Goal: Transaction & Acquisition: Purchase product/service

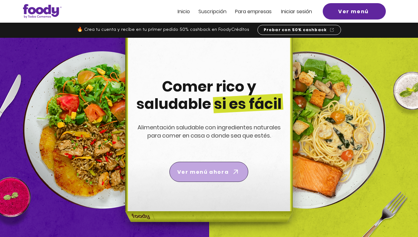
click at [211, 175] on span "Ver menú ahora" at bounding box center [202, 172] width 51 height 8
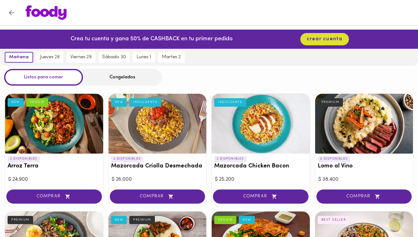
click at [125, 75] on div "Congelados" at bounding box center [122, 77] width 79 height 17
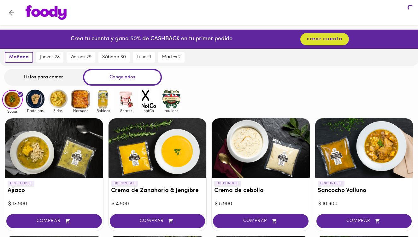
click at [125, 80] on div "Congelados" at bounding box center [122, 77] width 79 height 17
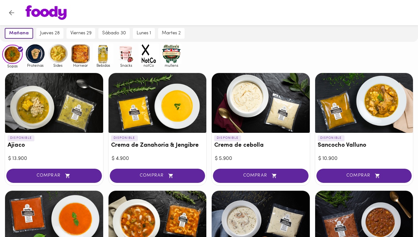
scroll to position [43, 0]
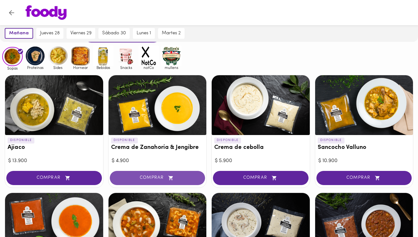
click at [156, 181] on button "COMPRAR" at bounding box center [157, 178] width 95 height 14
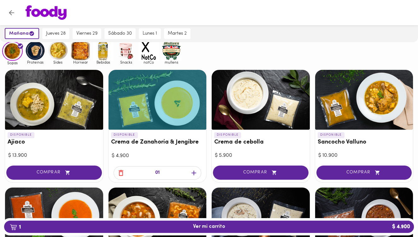
scroll to position [49, 0]
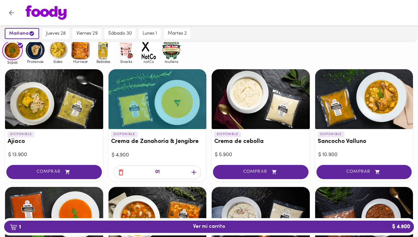
click at [194, 174] on icon "button" at bounding box center [193, 172] width 5 height 5
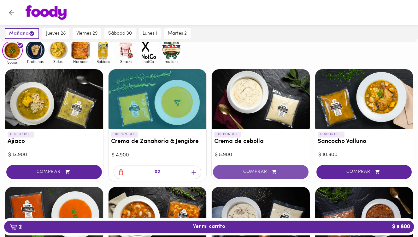
click at [270, 173] on icon "button" at bounding box center [274, 172] width 8 height 5
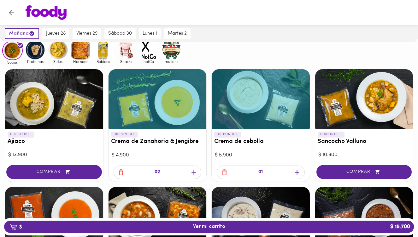
click at [297, 173] on icon "button" at bounding box center [296, 172] width 5 height 5
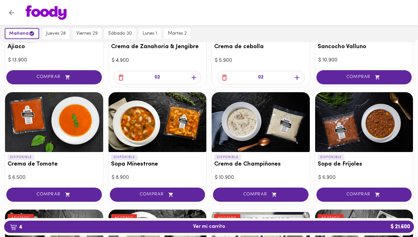
scroll to position [149, 0]
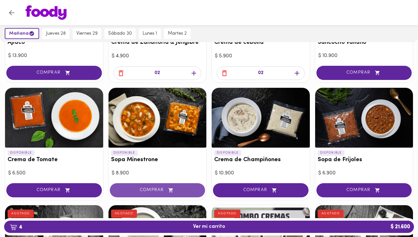
click at [157, 192] on span "COMPRAR" at bounding box center [158, 190] width 80 height 5
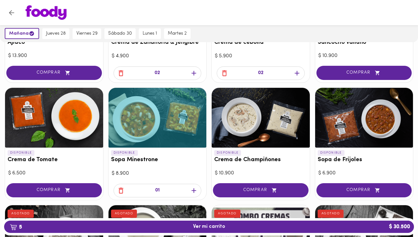
click at [193, 190] on icon "button" at bounding box center [194, 191] width 8 height 8
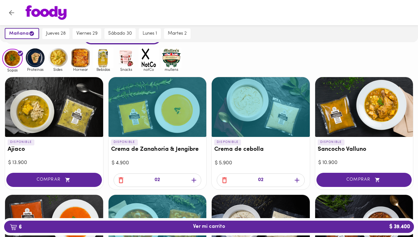
scroll to position [45, 0]
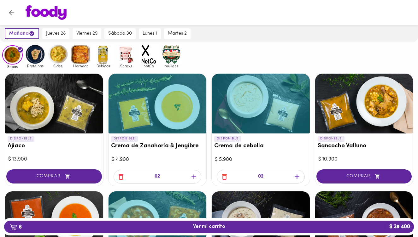
click at [224, 178] on icon "button" at bounding box center [224, 177] width 8 height 8
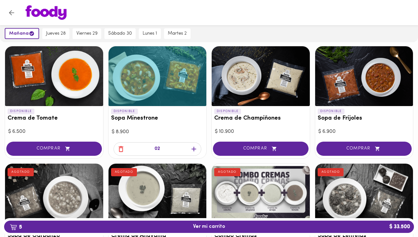
scroll to position [188, 0]
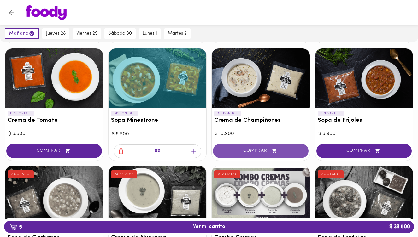
click at [258, 151] on span "COMPRAR" at bounding box center [261, 150] width 80 height 5
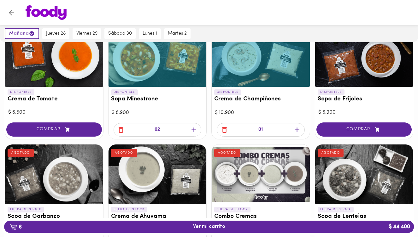
scroll to position [210, 0]
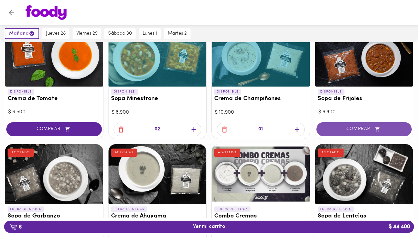
click at [362, 131] on span "COMPRAR" at bounding box center [364, 129] width 80 height 5
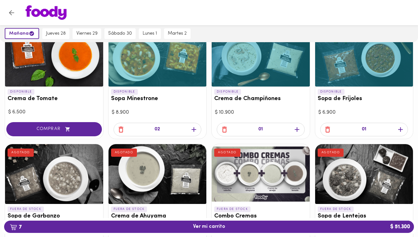
click at [400, 128] on icon "button" at bounding box center [400, 129] width 5 height 5
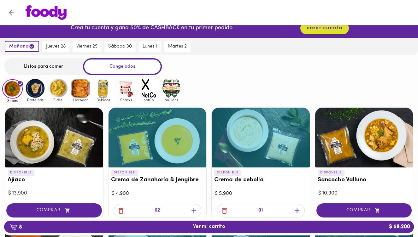
scroll to position [0, 0]
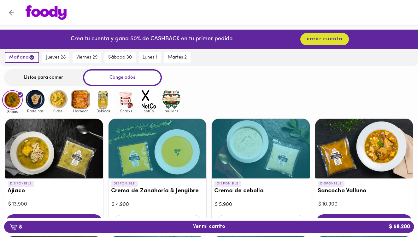
click at [38, 104] on img at bounding box center [35, 99] width 20 height 20
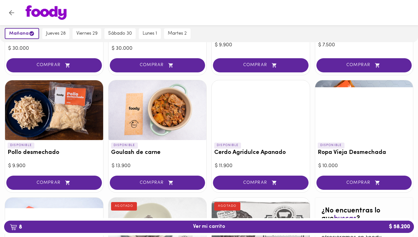
scroll to position [132, 0]
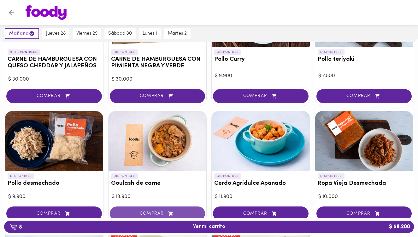
click at [152, 210] on button "COMPRAR" at bounding box center [157, 214] width 95 height 14
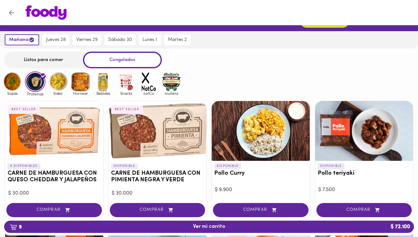
scroll to position [20, 0]
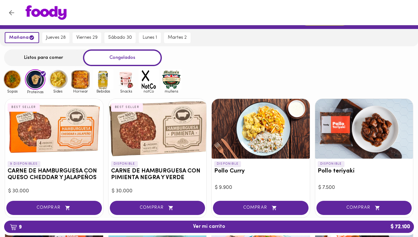
click at [60, 86] on img at bounding box center [58, 79] width 20 height 20
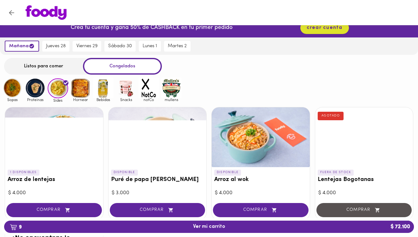
scroll to position [9, 0]
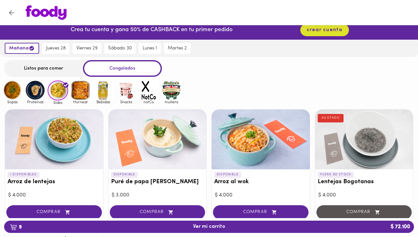
click at [79, 95] on img at bounding box center [80, 90] width 20 height 20
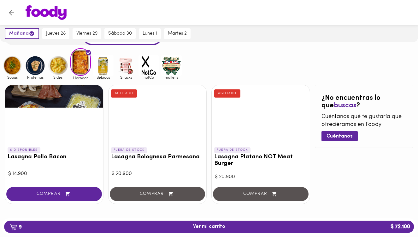
scroll to position [44, 0]
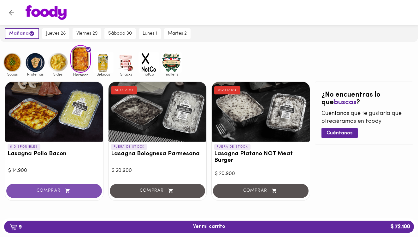
click at [53, 192] on span "COMPRAR" at bounding box center [54, 190] width 80 height 5
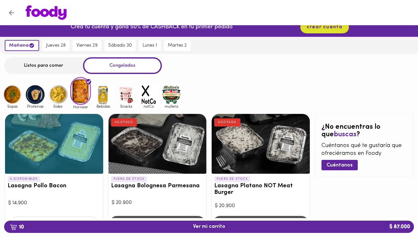
scroll to position [10, 0]
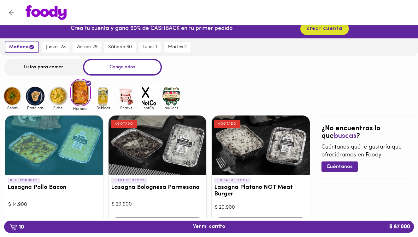
click at [104, 97] on img at bounding box center [103, 96] width 20 height 20
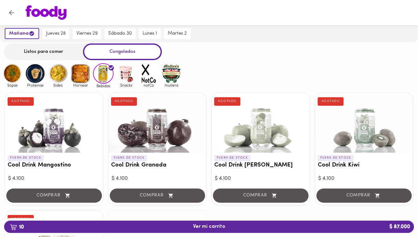
scroll to position [20, 0]
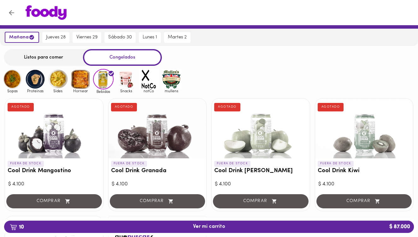
click at [126, 83] on img at bounding box center [126, 79] width 20 height 20
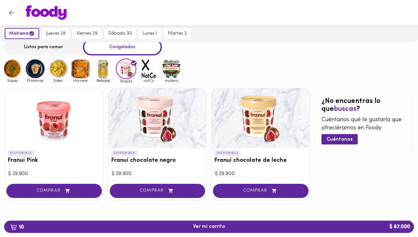
scroll to position [14, 0]
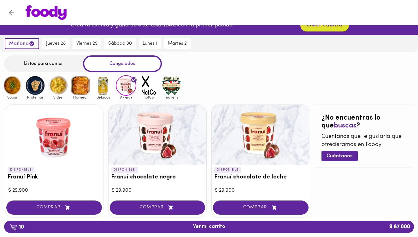
click at [145, 85] on img at bounding box center [148, 85] width 20 height 20
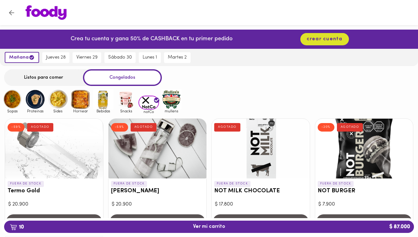
click at [170, 100] on img at bounding box center [171, 99] width 20 height 20
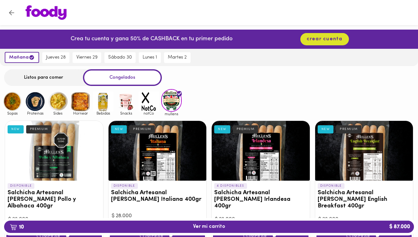
click at [103, 107] on img at bounding box center [103, 101] width 20 height 20
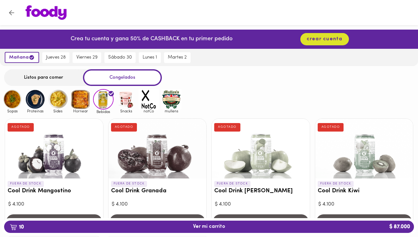
click at [77, 102] on img at bounding box center [80, 99] width 20 height 20
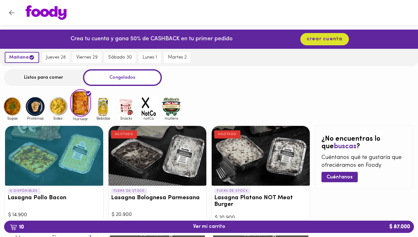
click at [55, 110] on img at bounding box center [58, 106] width 20 height 20
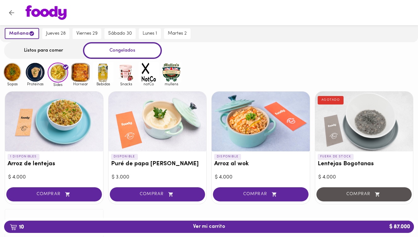
scroll to position [29, 0]
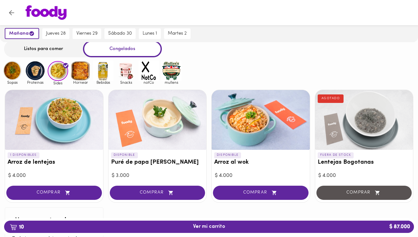
click at [55, 123] on div at bounding box center [54, 120] width 98 height 60
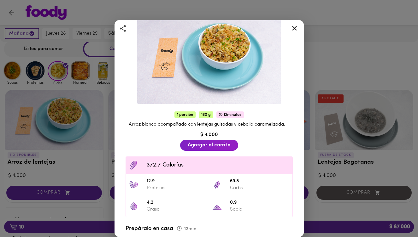
scroll to position [43, 0]
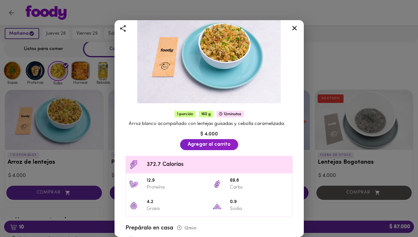
click at [293, 28] on icon at bounding box center [294, 28] width 8 height 8
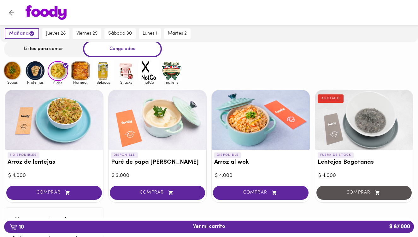
click at [157, 128] on div at bounding box center [157, 120] width 98 height 60
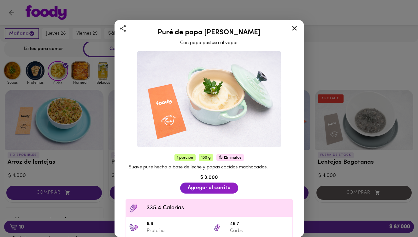
click at [295, 28] on icon at bounding box center [294, 28] width 8 height 8
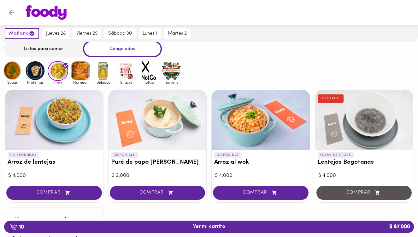
click at [263, 130] on div at bounding box center [260, 120] width 98 height 60
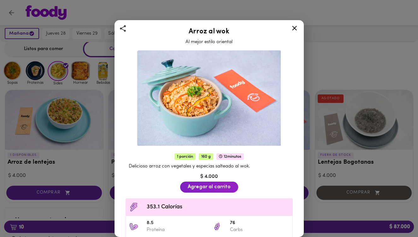
scroll to position [1, 0]
click at [295, 26] on icon at bounding box center [294, 28] width 5 height 5
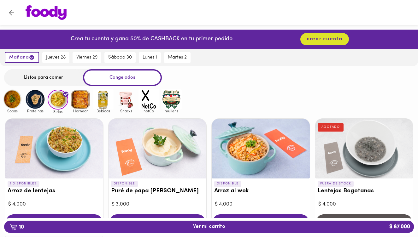
click at [38, 101] on img at bounding box center [35, 99] width 20 height 20
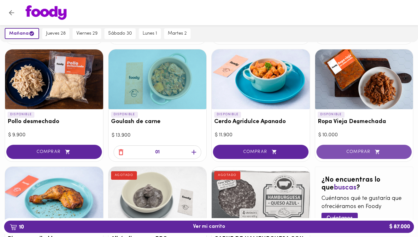
scroll to position [193, 0]
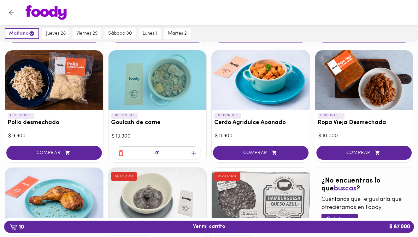
click at [370, 86] on div at bounding box center [364, 80] width 98 height 60
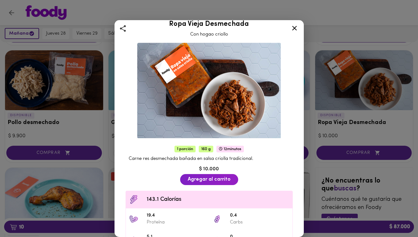
scroll to position [6, 0]
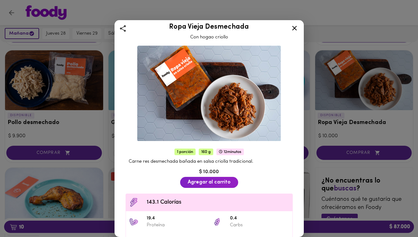
click at [293, 28] on icon at bounding box center [294, 28] width 5 height 5
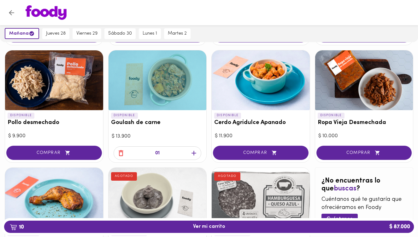
click at [153, 92] on div at bounding box center [157, 80] width 98 height 60
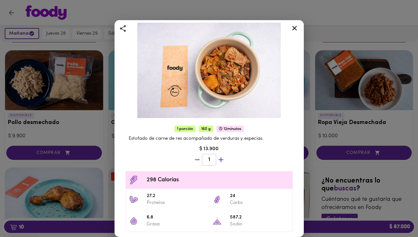
scroll to position [32, 0]
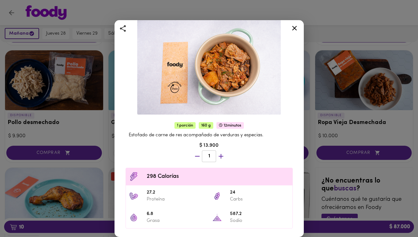
click at [295, 26] on icon at bounding box center [294, 28] width 5 height 5
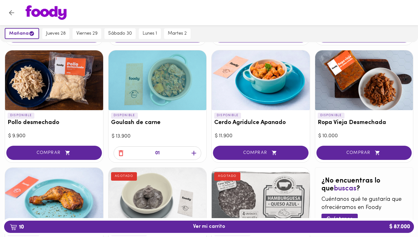
click at [165, 91] on div at bounding box center [157, 80] width 98 height 60
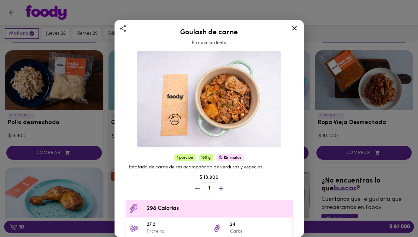
click at [295, 28] on icon at bounding box center [294, 28] width 8 height 8
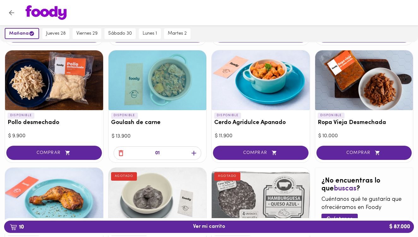
click at [194, 153] on icon "button" at bounding box center [193, 153] width 5 height 5
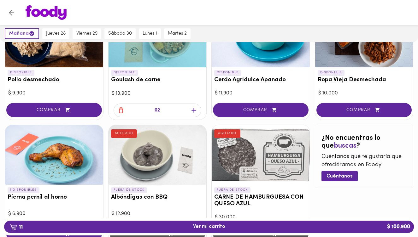
scroll to position [200, 0]
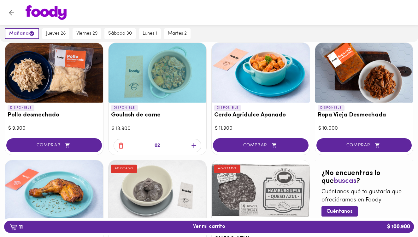
click at [167, 78] on div at bounding box center [157, 73] width 98 height 60
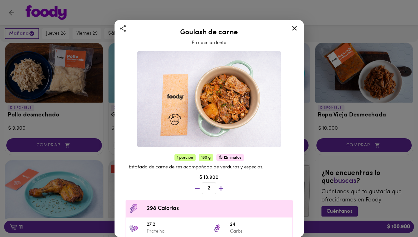
click at [294, 27] on icon at bounding box center [294, 28] width 8 height 8
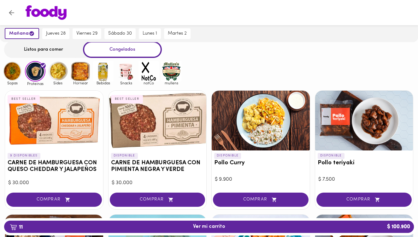
scroll to position [32, 0]
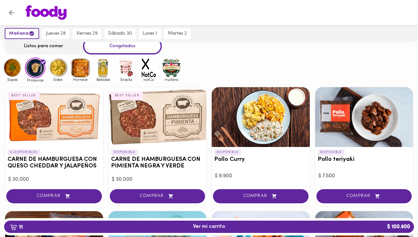
click at [153, 125] on div at bounding box center [157, 117] width 98 height 60
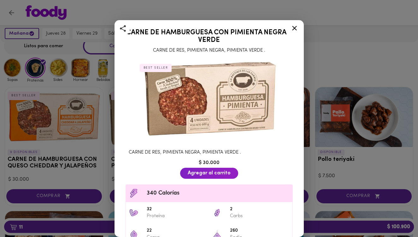
click at [295, 26] on icon at bounding box center [294, 28] width 8 height 8
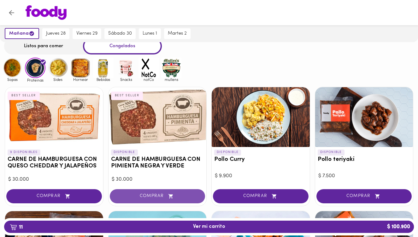
click at [151, 195] on span "COMPRAR" at bounding box center [158, 196] width 80 height 5
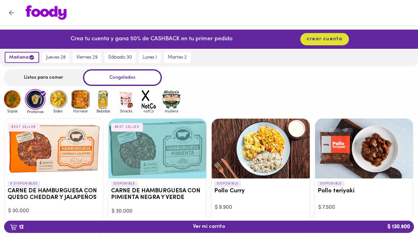
click at [8, 102] on img at bounding box center [12, 99] width 20 height 20
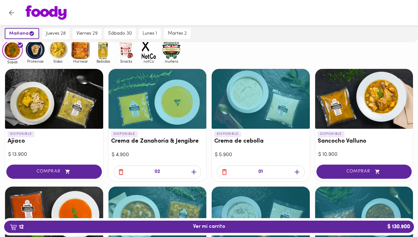
scroll to position [50, 0]
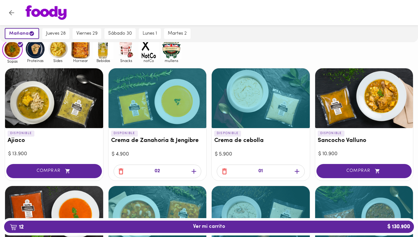
click at [43, 106] on div at bounding box center [54, 98] width 98 height 60
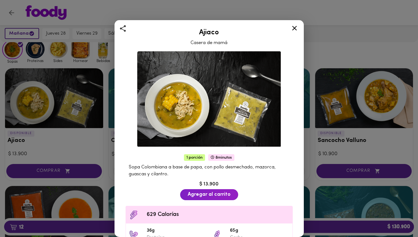
click at [51, 154] on div "Ajiaco Casera de mamá 1 porción 8 minutos Sopa Colombiana a base de papa, con p…" at bounding box center [209, 118] width 418 height 237
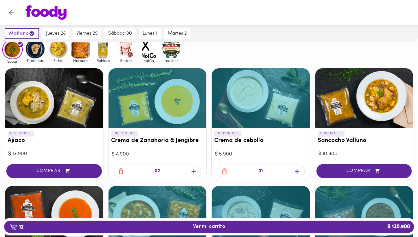
click at [159, 117] on div at bounding box center [157, 98] width 98 height 60
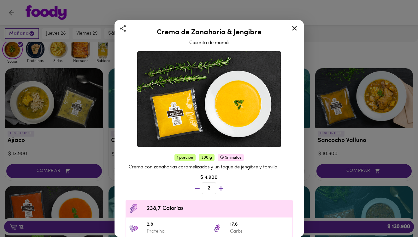
click at [83, 153] on div "Crema de Zanahoria & Jengibre Caserita de mamá 1 porción 300 g 5 minutos Crema …" at bounding box center [209, 118] width 418 height 237
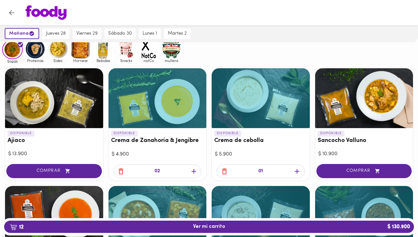
click at [251, 103] on div at bounding box center [260, 98] width 98 height 60
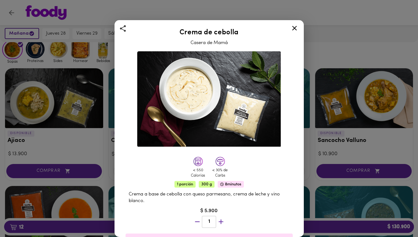
click at [64, 147] on div "Crema de cebolla Casera de Mamá < 550 Calorías < 30% de Carbs 1 porción 300 g 8…" at bounding box center [209, 118] width 418 height 237
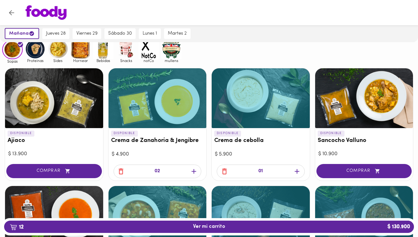
click at [223, 172] on icon "button" at bounding box center [224, 172] width 8 height 8
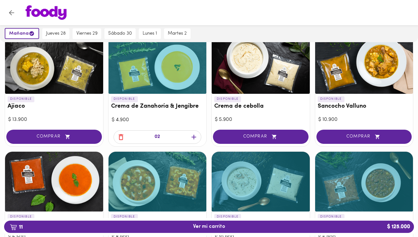
scroll to position [85, 0]
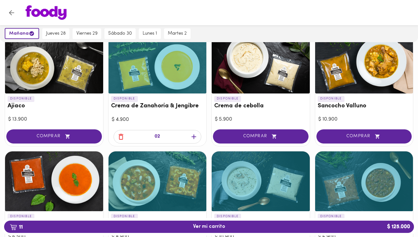
click at [372, 74] on div at bounding box center [364, 64] width 98 height 60
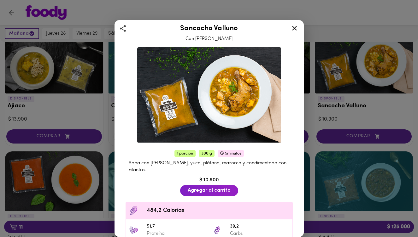
scroll to position [6, 0]
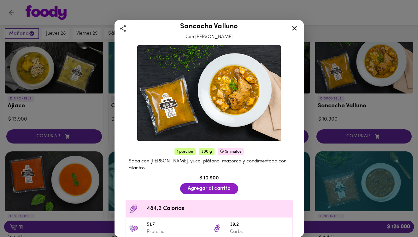
click at [294, 28] on icon at bounding box center [294, 28] width 5 height 5
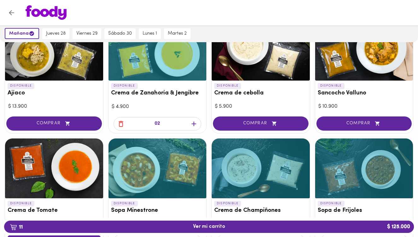
scroll to position [98, 0]
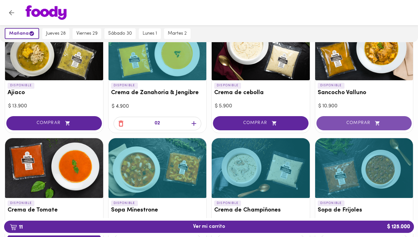
click at [362, 122] on span "COMPRAR" at bounding box center [364, 123] width 80 height 5
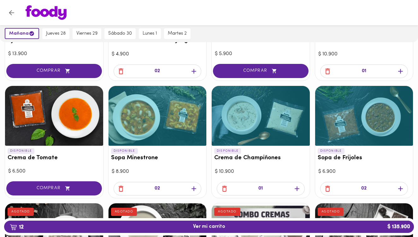
scroll to position [152, 0]
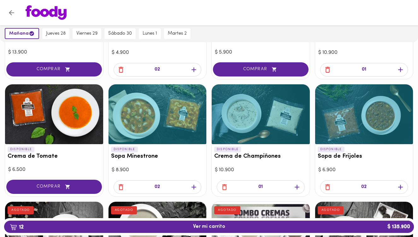
click at [49, 128] on div at bounding box center [54, 114] width 98 height 60
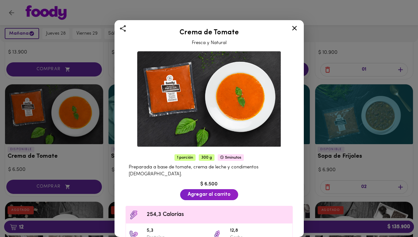
click at [66, 172] on div "Crema de Tomate Fresca y Natural 1 porción 300 g 5 minutos Preparada a base de …" at bounding box center [209, 118] width 418 height 237
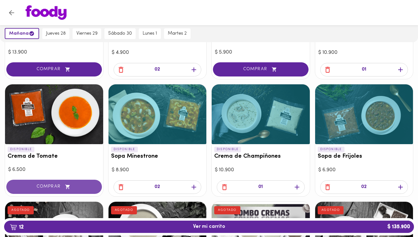
click at [46, 187] on span "COMPRAR" at bounding box center [54, 186] width 80 height 5
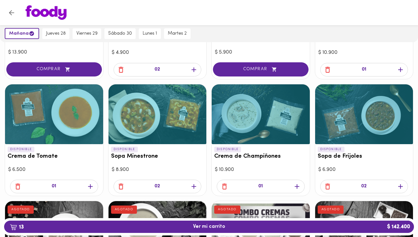
click at [90, 187] on icon "button" at bounding box center [90, 187] width 8 height 8
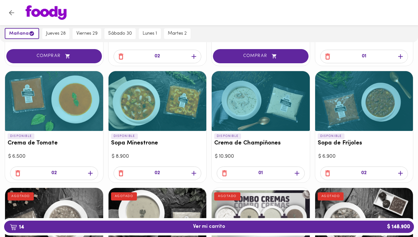
scroll to position [164, 0]
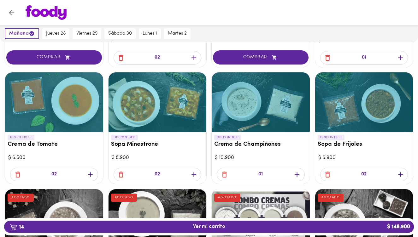
click at [263, 107] on div at bounding box center [260, 102] width 98 height 60
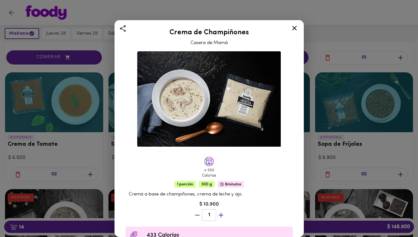
click at [295, 28] on icon at bounding box center [294, 28] width 8 height 8
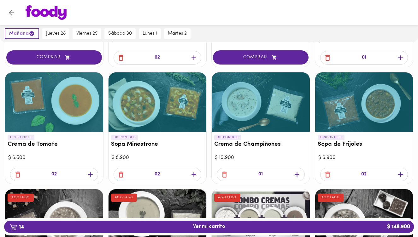
click at [224, 175] on icon "button" at bounding box center [224, 175] width 8 height 8
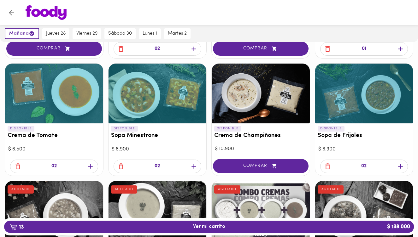
scroll to position [174, 0]
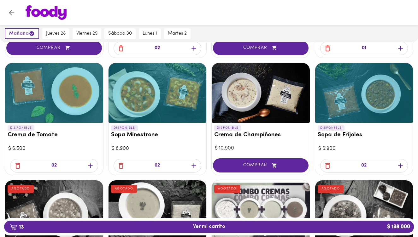
click at [360, 97] on div at bounding box center [364, 93] width 98 height 60
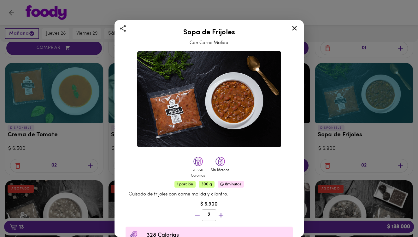
click at [295, 27] on icon at bounding box center [294, 28] width 8 height 8
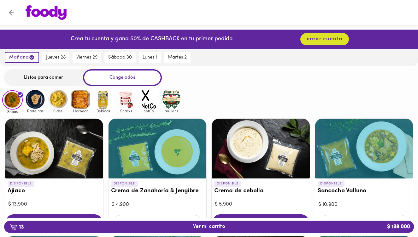
click at [32, 100] on img at bounding box center [35, 99] width 20 height 20
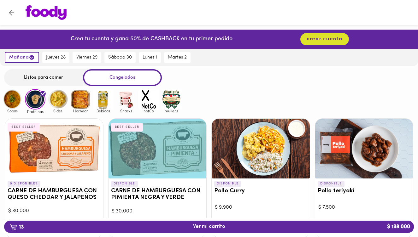
click at [61, 102] on img at bounding box center [58, 99] width 20 height 20
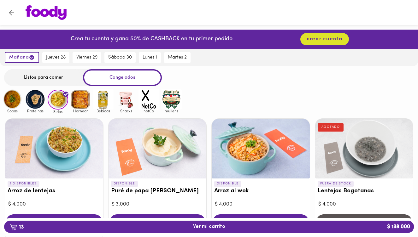
click at [85, 97] on img at bounding box center [80, 99] width 20 height 20
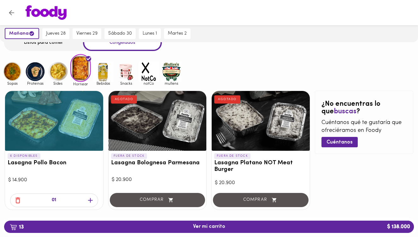
scroll to position [44, 0]
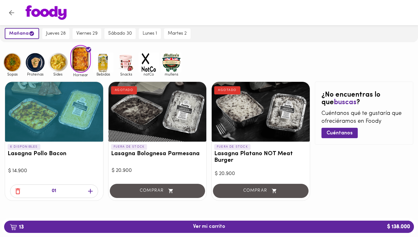
click at [61, 124] on div at bounding box center [54, 112] width 98 height 60
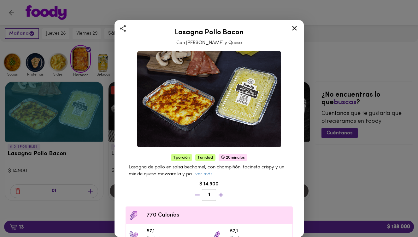
click at [295, 27] on icon at bounding box center [294, 28] width 5 height 5
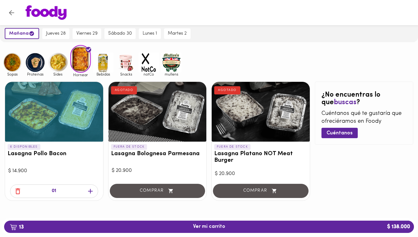
click at [155, 118] on div at bounding box center [157, 112] width 98 height 60
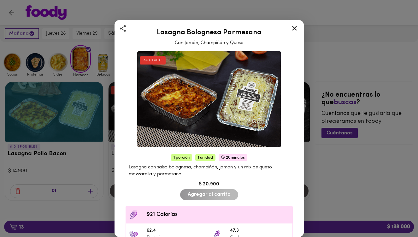
click at [65, 124] on div "Lasagna Bolognesa Parmesana Con Jamón, Champiñón y Queso AGOTADO 1 porción 1 un…" at bounding box center [209, 118] width 418 height 237
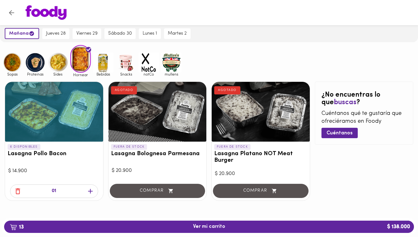
click at [65, 124] on div at bounding box center [54, 112] width 98 height 60
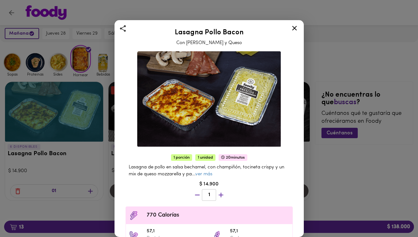
click at [69, 189] on div "Lasagna Pollo Bacon Con Champiñones y Queso 1 porción 1 unidad 20 minutos Lasag…" at bounding box center [209, 118] width 418 height 237
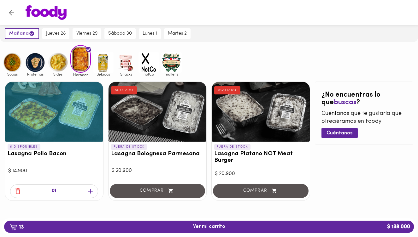
click at [258, 123] on div at bounding box center [260, 112] width 98 height 60
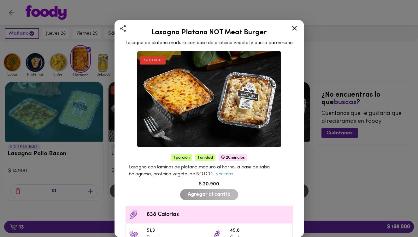
click at [295, 27] on icon at bounding box center [294, 28] width 5 height 5
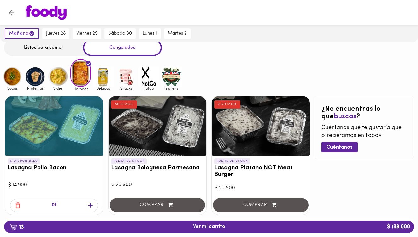
scroll to position [34, 0]
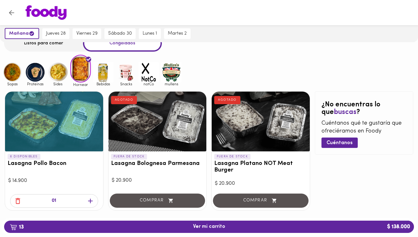
click at [90, 201] on icon "button" at bounding box center [90, 201] width 5 height 5
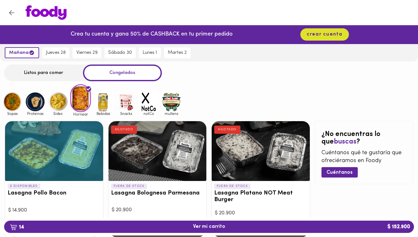
scroll to position [0, 0]
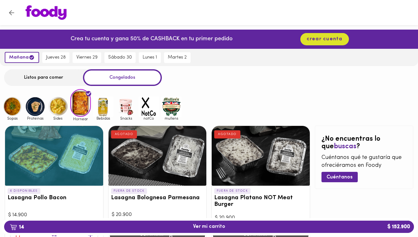
click at [148, 104] on img at bounding box center [148, 106] width 20 height 20
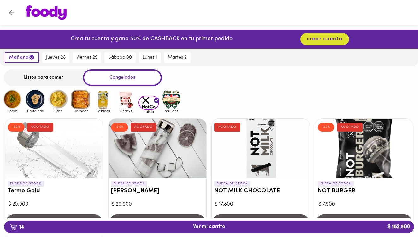
click at [148, 104] on img at bounding box center [148, 103] width 20 height 14
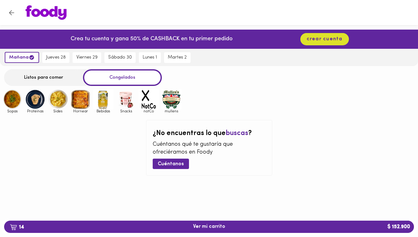
click at [173, 101] on img at bounding box center [171, 99] width 20 height 20
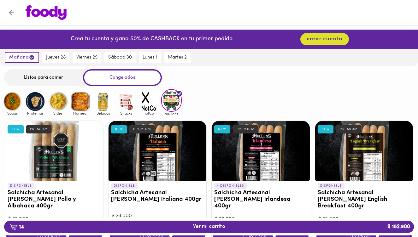
click at [48, 78] on div "Listos para comer" at bounding box center [43, 77] width 79 height 17
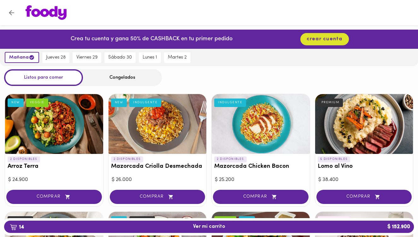
click at [113, 80] on div "Congelados" at bounding box center [122, 77] width 79 height 17
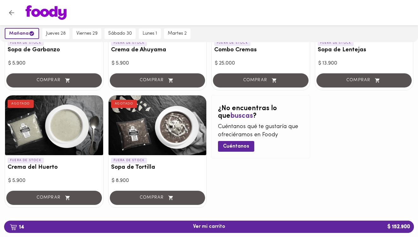
scroll to position [383, 0]
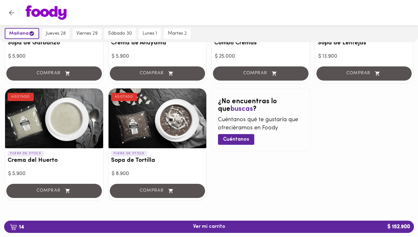
click at [205, 227] on span "14 Ver mi carrito $ 152.900" at bounding box center [209, 227] width 32 height 6
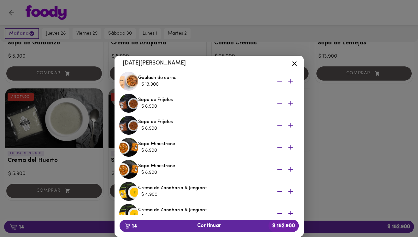
scroll to position [176, 0]
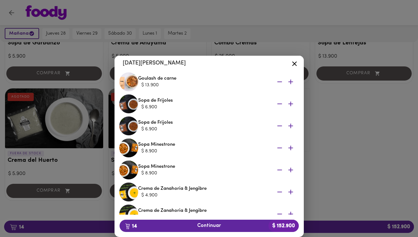
click at [279, 125] on icon "button" at bounding box center [279, 126] width 8 height 8
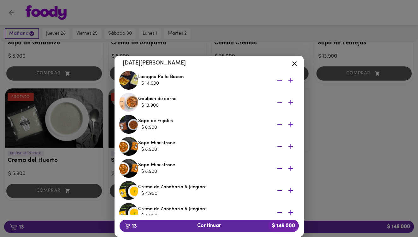
scroll to position [154, 0]
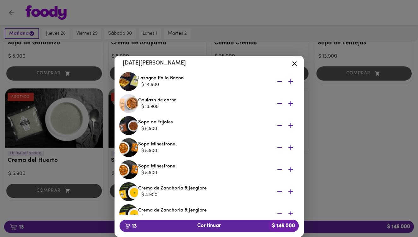
click at [291, 124] on icon "button" at bounding box center [290, 126] width 8 height 8
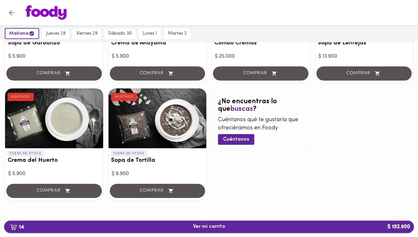
click at [201, 228] on span "14 Ver mi carrito $ 152.900" at bounding box center [209, 227] width 32 height 6
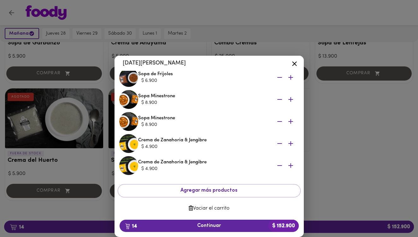
scroll to position [228, 0]
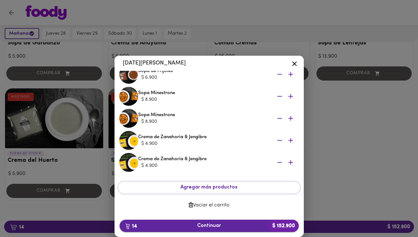
click at [208, 228] on span "14 Continuar $ 152.900" at bounding box center [208, 226] width 169 height 6
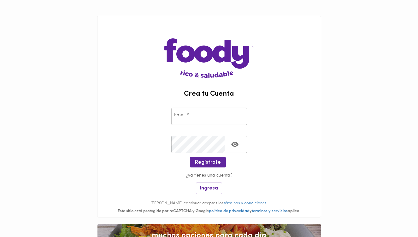
click at [187, 116] on input "email" at bounding box center [209, 116] width 76 height 17
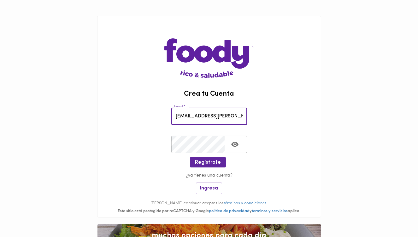
type input "[EMAIL_ADDRESS][PERSON_NAME][DOMAIN_NAME]"
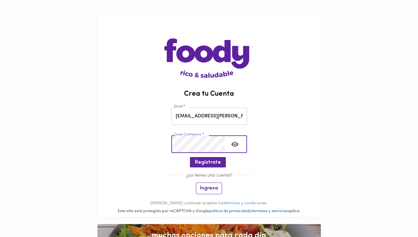
click at [208, 186] on span "Ingresa" at bounding box center [209, 189] width 18 height 6
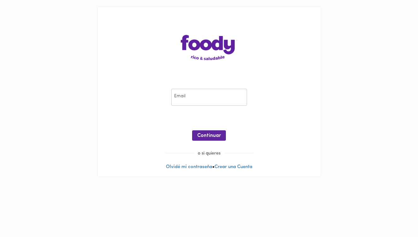
click at [194, 103] on input "email" at bounding box center [209, 97] width 76 height 17
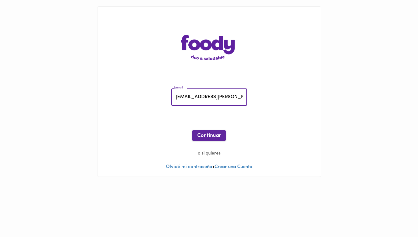
type input "[EMAIL_ADDRESS][PERSON_NAME][DOMAIN_NAME]"
click at [208, 137] on span "Continuar" at bounding box center [209, 136] width 24 height 6
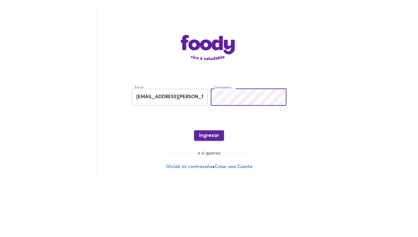
click at [205, 136] on span "Ingresar" at bounding box center [209, 136] width 20 height 6
click at [207, 136] on span "Ingresar" at bounding box center [209, 136] width 20 height 6
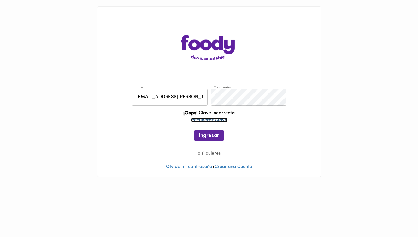
click at [213, 121] on link "Recuperar Clave" at bounding box center [209, 120] width 36 height 5
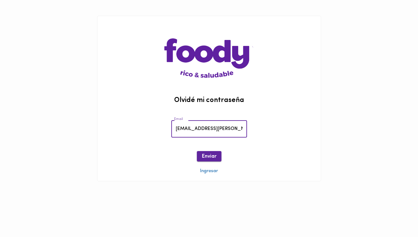
click at [211, 157] on span "Enviar" at bounding box center [209, 157] width 14 height 6
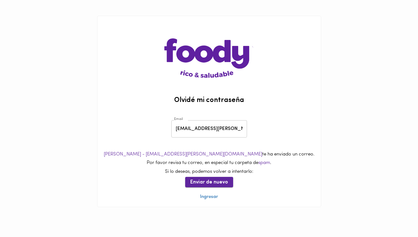
click at [210, 184] on span "Enviar de nuevo" at bounding box center [209, 183] width 38 height 6
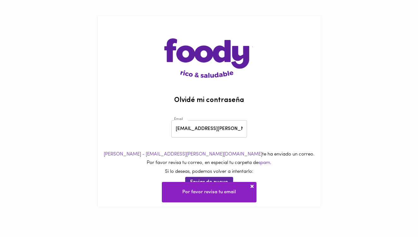
click at [252, 186] on span at bounding box center [252, 186] width 6 height 6
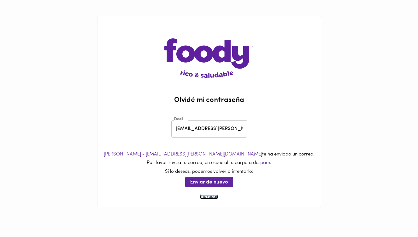
click at [210, 198] on link "Ingresar" at bounding box center [209, 197] width 18 height 5
click at [205, 198] on link "Ingresar" at bounding box center [209, 197] width 18 height 5
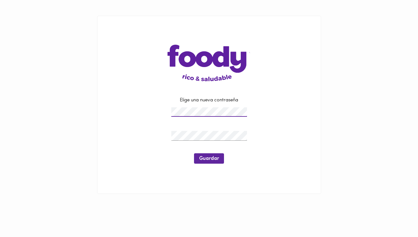
click at [200, 130] on div at bounding box center [209, 136] width 79 height 13
click at [205, 157] on span "Guardar" at bounding box center [209, 159] width 20 height 6
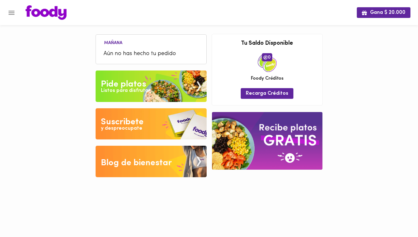
click at [115, 52] on span "Aún no has hecho tu pedido" at bounding box center [150, 54] width 95 height 9
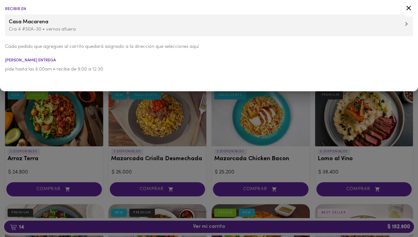
click at [95, 149] on div at bounding box center [209, 118] width 418 height 237
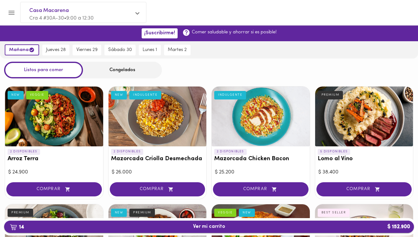
click at [20, 226] on b "14" at bounding box center [17, 227] width 22 height 8
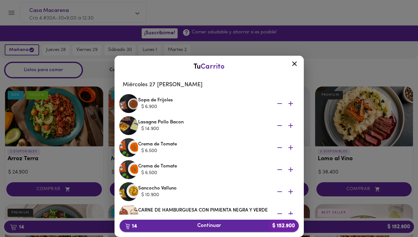
click at [205, 226] on span "14 Continuar $ 152.900" at bounding box center [208, 226] width 169 height 6
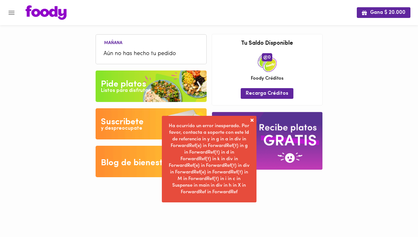
click at [251, 121] on span at bounding box center [252, 120] width 6 height 6
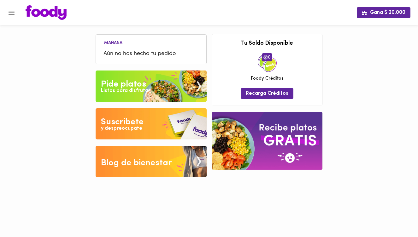
click at [142, 55] on span "Aún no has hecho tu pedido" at bounding box center [150, 54] width 95 height 9
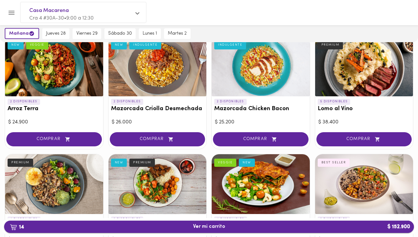
scroll to position [13, 0]
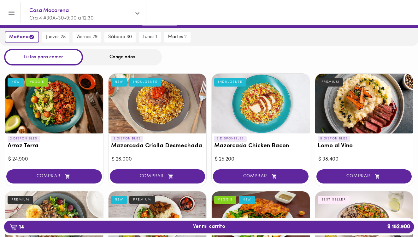
click at [21, 228] on b "14" at bounding box center [17, 227] width 22 height 8
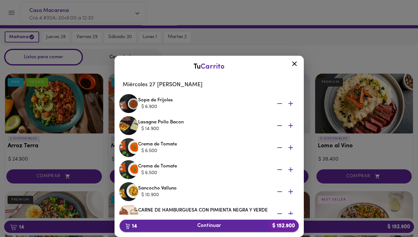
click at [201, 225] on span "14 Continuar $ 152.900" at bounding box center [208, 226] width 169 height 6
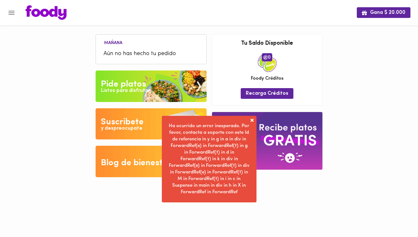
click at [251, 119] on span at bounding box center [252, 120] width 6 height 6
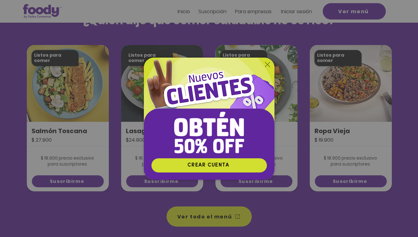
click at [267, 64] on icon "Volver al sitio" at bounding box center [267, 64] width 5 height 5
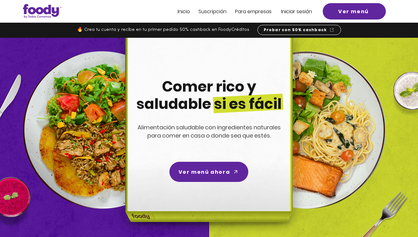
click at [300, 10] on span "Iniciar sesión" at bounding box center [296, 11] width 31 height 7
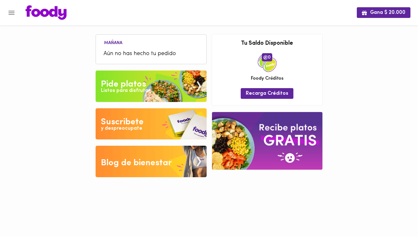
click at [135, 58] on span "Aún no has hecho tu pedido" at bounding box center [150, 54] width 95 height 9
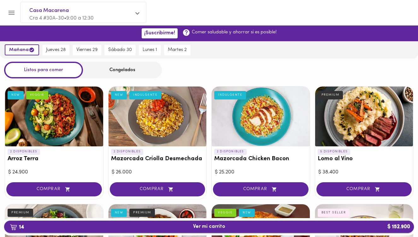
click at [18, 229] on b "14" at bounding box center [17, 227] width 22 height 8
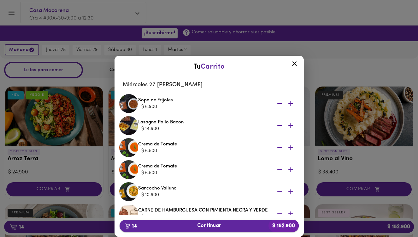
click at [206, 224] on span "14 Continuar $ 152.900" at bounding box center [208, 226] width 169 height 6
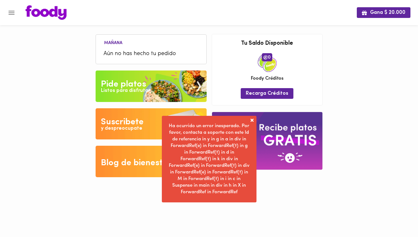
click at [252, 119] on span at bounding box center [252, 120] width 6 height 6
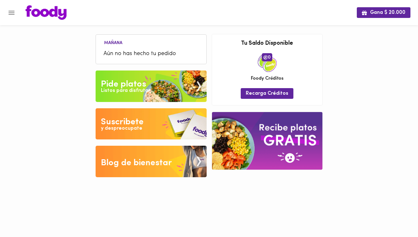
click at [12, 13] on icon "Menu" at bounding box center [12, 13] width 8 height 8
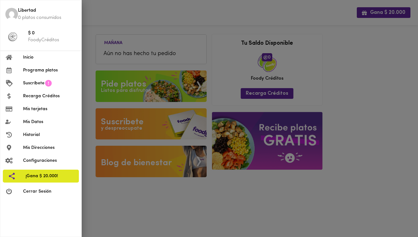
click at [45, 193] on span "Cerrar Sesión" at bounding box center [49, 191] width 53 height 7
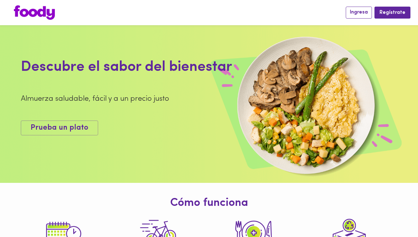
click at [360, 13] on span "Ingresa" at bounding box center [359, 12] width 18 height 6
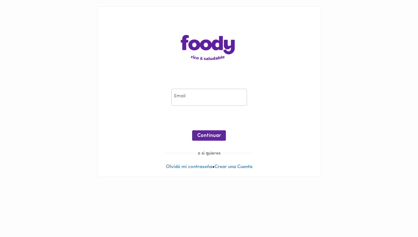
click at [216, 100] on input "email" at bounding box center [209, 97] width 76 height 17
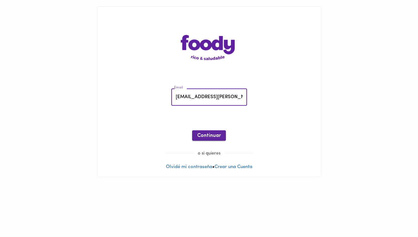
type input "[EMAIL_ADDRESS][PERSON_NAME][DOMAIN_NAME]"
click at [212, 137] on span "Continuar" at bounding box center [209, 136] width 24 height 6
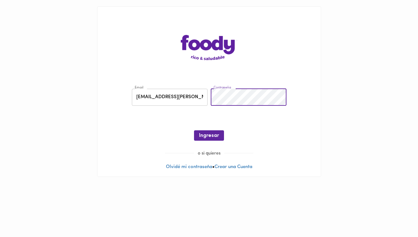
click at [210, 141] on div at bounding box center [209, 145] width 211 height 9
click at [207, 137] on span "Ingresar" at bounding box center [209, 136] width 20 height 6
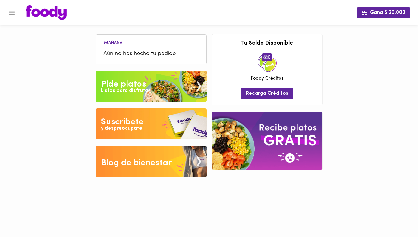
click at [122, 55] on span "Aún no has hecho tu pedido" at bounding box center [150, 54] width 95 height 9
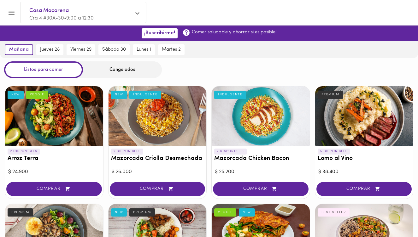
click at [118, 75] on div "Congelados" at bounding box center [122, 69] width 79 height 17
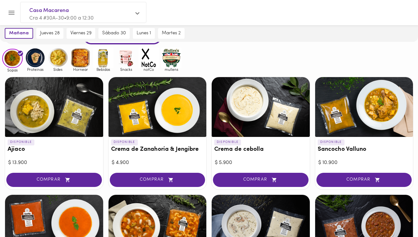
scroll to position [34, 0]
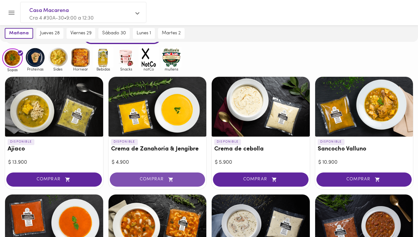
click at [163, 182] on button "COMPRAR" at bounding box center [157, 180] width 95 height 14
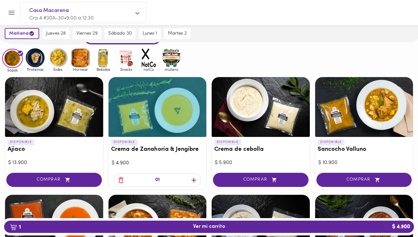
scroll to position [34, 0]
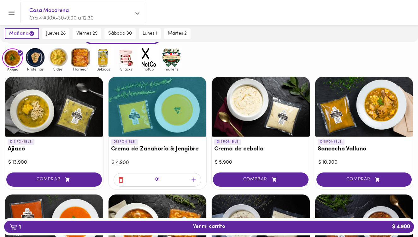
click at [194, 180] on icon "button" at bounding box center [193, 180] width 5 height 5
click at [194, 181] on icon "button" at bounding box center [194, 180] width 8 height 8
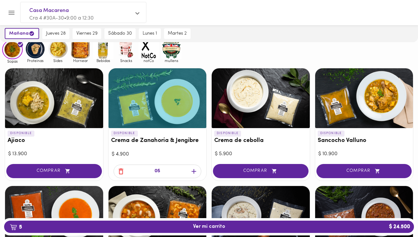
scroll to position [43, 0]
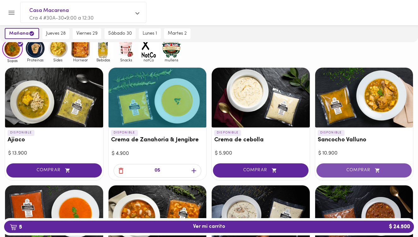
click at [363, 169] on span "COMPRAR" at bounding box center [364, 170] width 80 height 5
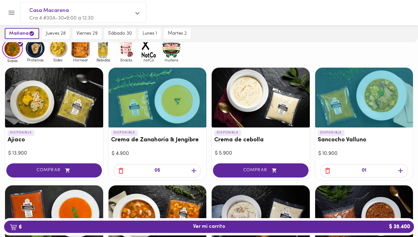
click at [398, 171] on icon "button" at bounding box center [400, 171] width 5 height 5
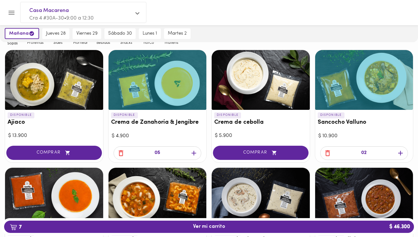
scroll to position [61, 0]
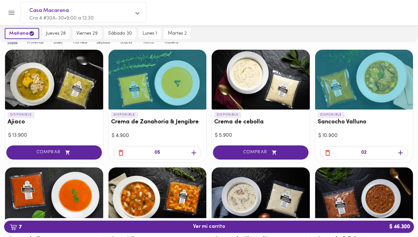
click at [327, 154] on icon "button" at bounding box center [327, 153] width 8 height 8
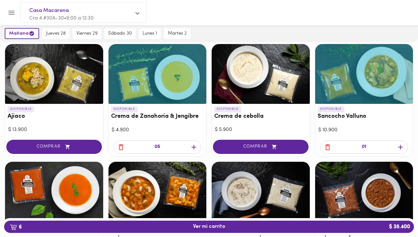
scroll to position [69, 0]
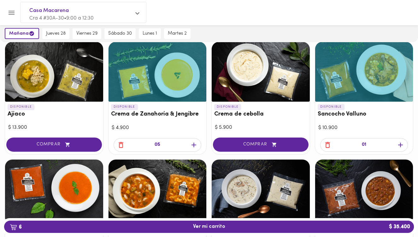
click at [121, 146] on icon "button" at bounding box center [121, 145] width 8 height 8
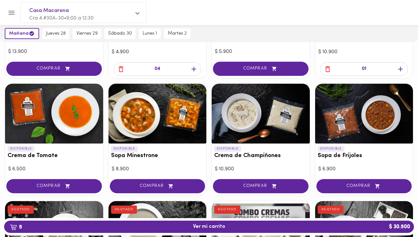
scroll to position [147, 0]
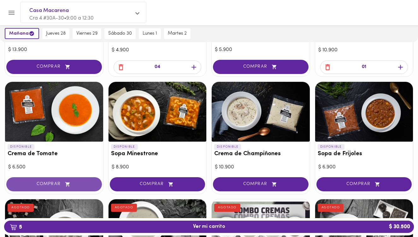
click at [51, 183] on span "COMPRAR" at bounding box center [54, 184] width 80 height 5
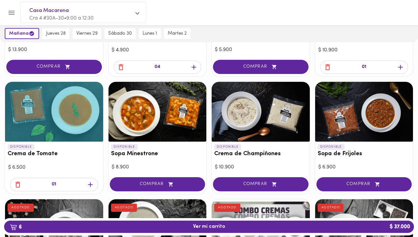
click at [90, 184] on icon "button" at bounding box center [90, 185] width 8 height 8
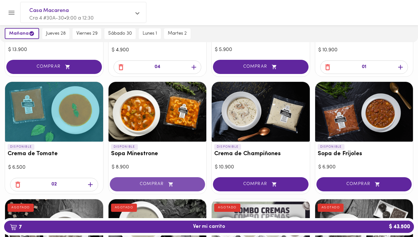
click at [162, 184] on span "COMPRAR" at bounding box center [158, 184] width 80 height 5
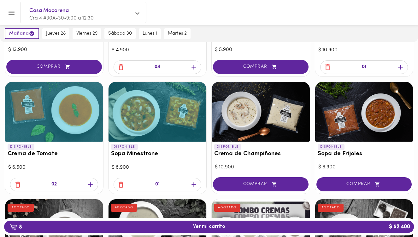
click at [190, 186] on icon "button" at bounding box center [194, 185] width 8 height 8
click at [137, 114] on div at bounding box center [157, 112] width 98 height 60
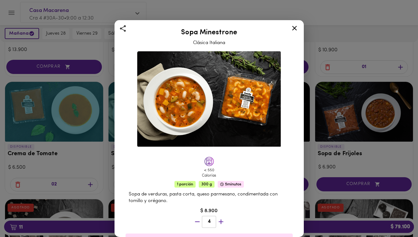
click at [209, 166] on div "< 550 Calorías" at bounding box center [209, 167] width 22 height 25
click at [293, 27] on icon at bounding box center [294, 28] width 5 height 5
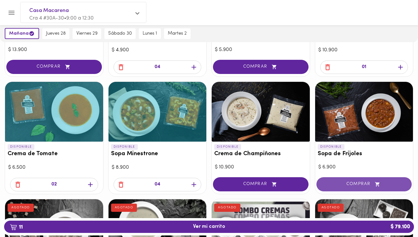
click at [357, 185] on span "COMPRAR" at bounding box center [364, 184] width 80 height 5
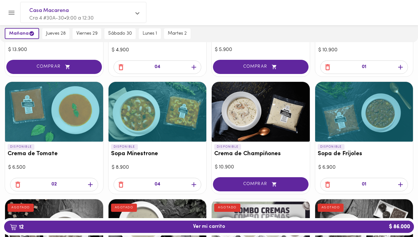
click at [401, 186] on icon "button" at bounding box center [400, 185] width 8 height 8
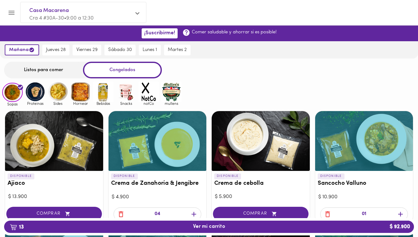
click at [39, 95] on img at bounding box center [35, 92] width 20 height 20
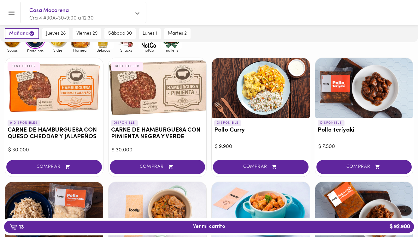
scroll to position [54, 0]
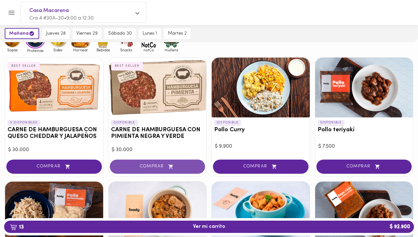
click at [158, 164] on span "COMPRAR" at bounding box center [158, 166] width 80 height 5
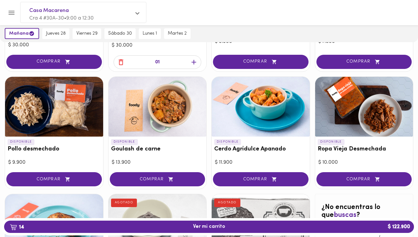
scroll to position [139, 0]
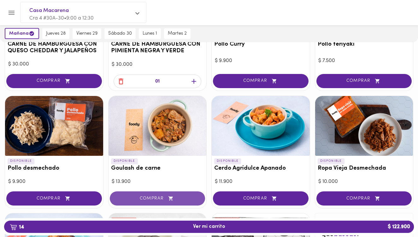
click at [155, 197] on span "COMPRAR" at bounding box center [158, 198] width 80 height 5
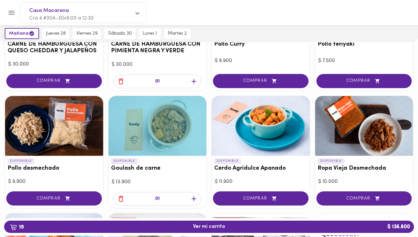
click at [194, 200] on icon "button" at bounding box center [193, 199] width 5 height 5
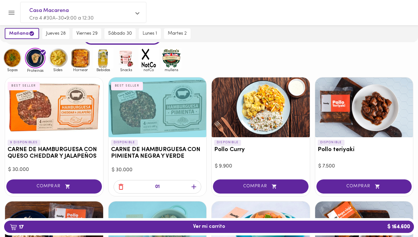
scroll to position [0, 0]
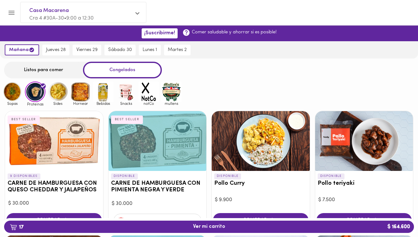
click at [59, 96] on img at bounding box center [58, 92] width 20 height 20
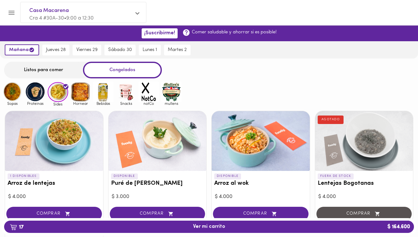
click at [85, 94] on img at bounding box center [80, 92] width 20 height 20
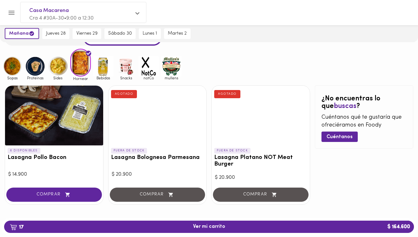
scroll to position [33, 0]
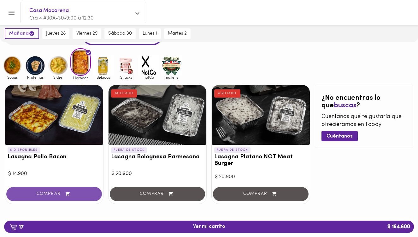
click at [47, 192] on span "COMPRAR" at bounding box center [54, 194] width 80 height 5
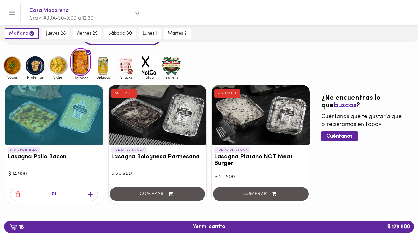
click at [90, 193] on icon "button" at bounding box center [90, 194] width 5 height 5
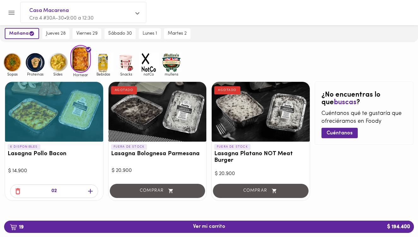
scroll to position [0, 0]
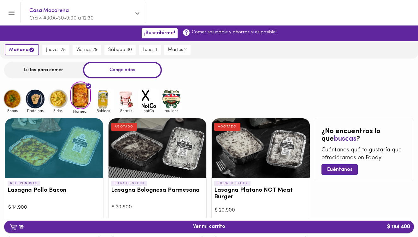
click at [20, 227] on b "19" at bounding box center [16, 227] width 21 height 8
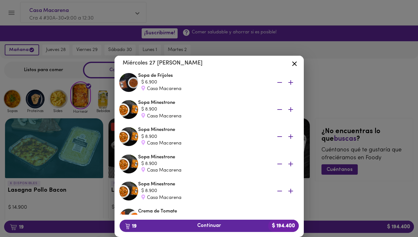
scroll to position [207, 0]
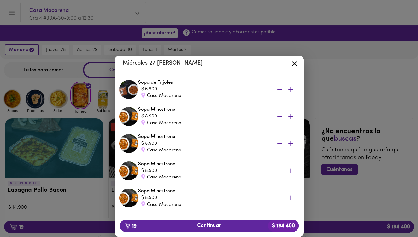
click at [279, 116] on icon "button" at bounding box center [279, 116] width 5 height 1
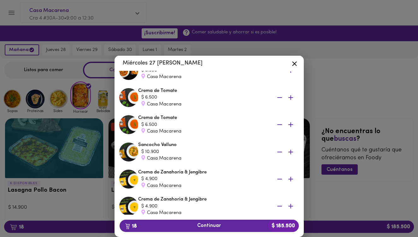
scroll to position [307, 0]
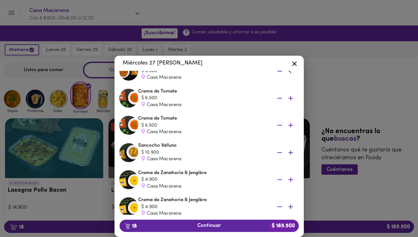
click at [279, 98] on icon "button" at bounding box center [279, 98] width 5 height 1
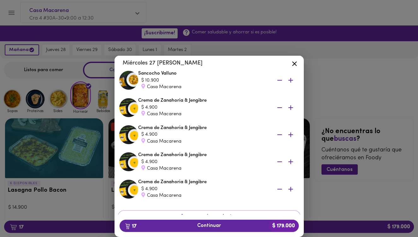
scroll to position [353, 0]
click at [279, 106] on icon "button" at bounding box center [279, 107] width 8 height 8
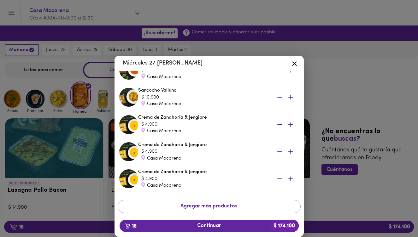
scroll to position [336, 0]
click at [292, 124] on icon "button" at bounding box center [290, 124] width 5 height 5
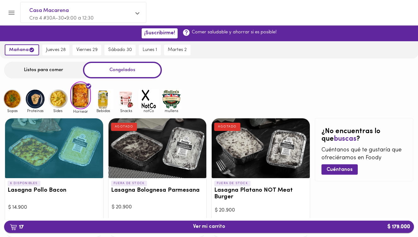
click at [212, 228] on span "17 Ver mi carrito $ 179.000" at bounding box center [209, 227] width 32 height 6
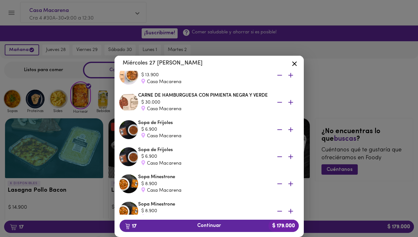
scroll to position [168, 0]
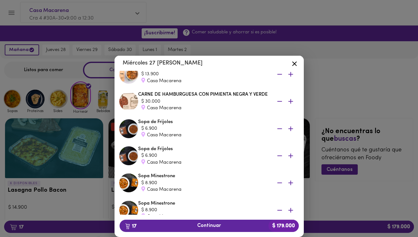
click at [291, 127] on icon "button" at bounding box center [290, 129] width 8 height 8
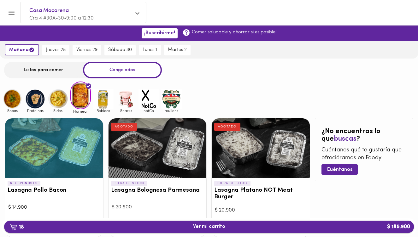
click at [20, 225] on b "18" at bounding box center [17, 227] width 22 height 8
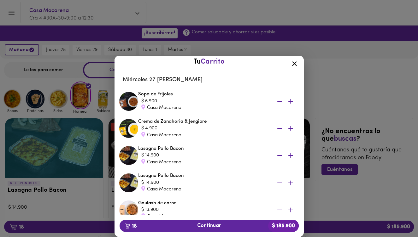
scroll to position [3, 0]
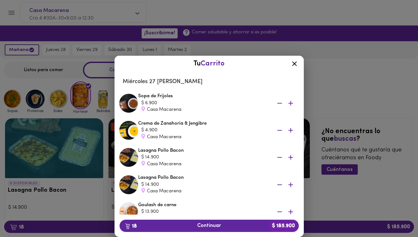
click at [291, 102] on icon "button" at bounding box center [290, 103] width 8 height 8
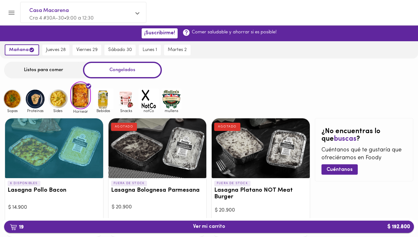
click at [200, 225] on span "19 Ver mi carrito $ 192.800" at bounding box center [209, 227] width 32 height 6
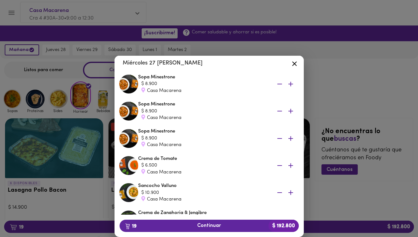
scroll to position [319, 0]
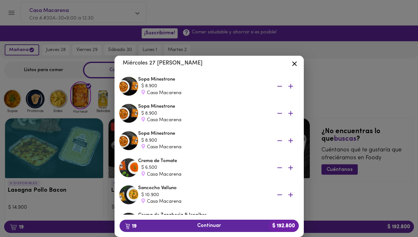
click at [290, 85] on icon "button" at bounding box center [290, 87] width 8 height 8
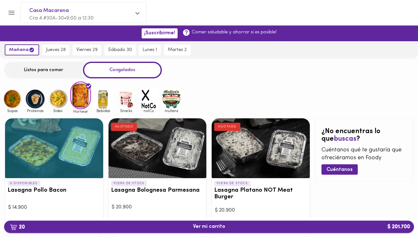
click at [201, 227] on span "20 Ver mi carrito $ 201.700" at bounding box center [209, 227] width 32 height 6
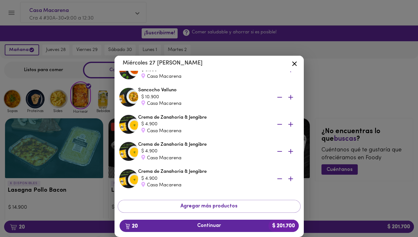
scroll to position [443, 0]
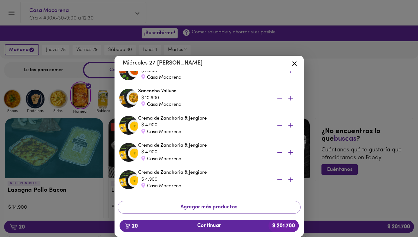
click at [291, 99] on icon "button" at bounding box center [290, 98] width 8 height 8
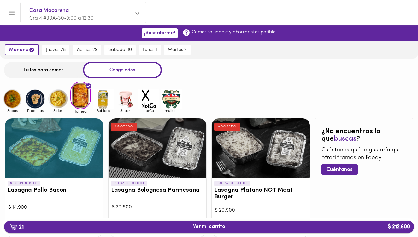
click at [201, 226] on span "21 Ver mi carrito $ 212.600" at bounding box center [209, 227] width 32 height 6
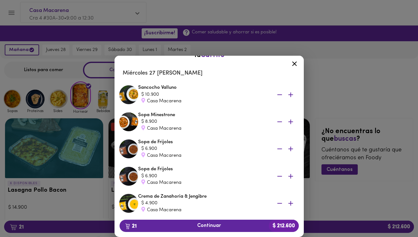
scroll to position [13, 0]
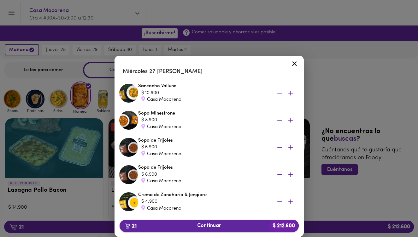
click at [211, 226] on span "21 Continuar $ 212.600" at bounding box center [208, 226] width 169 height 6
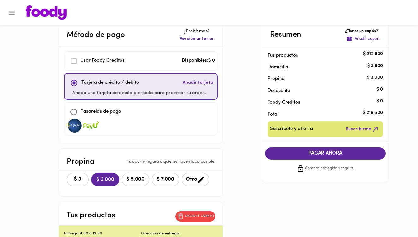
scroll to position [19, 0]
